Goal: Navigation & Orientation: Find specific page/section

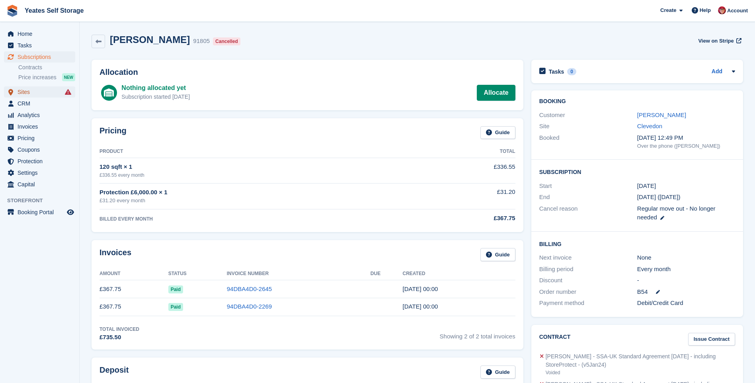
click at [30, 94] on span "Sites" at bounding box center [42, 91] width 48 height 11
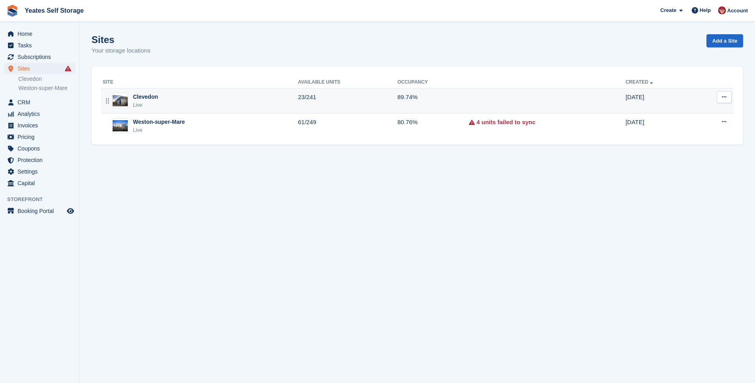
click at [146, 96] on div "Clevedon" at bounding box center [145, 97] width 25 height 8
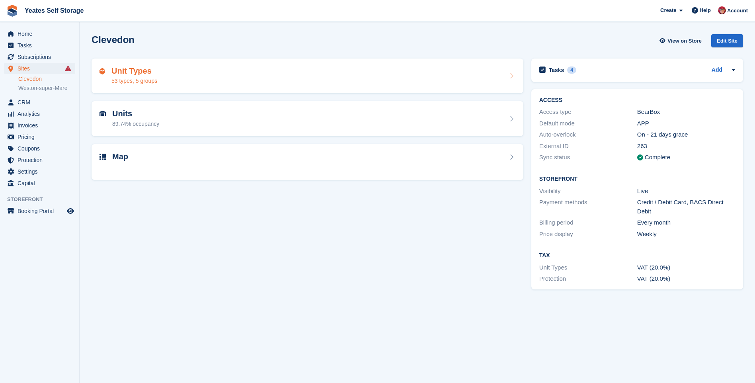
click at [134, 72] on h2 "Unit Types" at bounding box center [134, 70] width 46 height 9
